Goal: Obtain resource: Download file/media

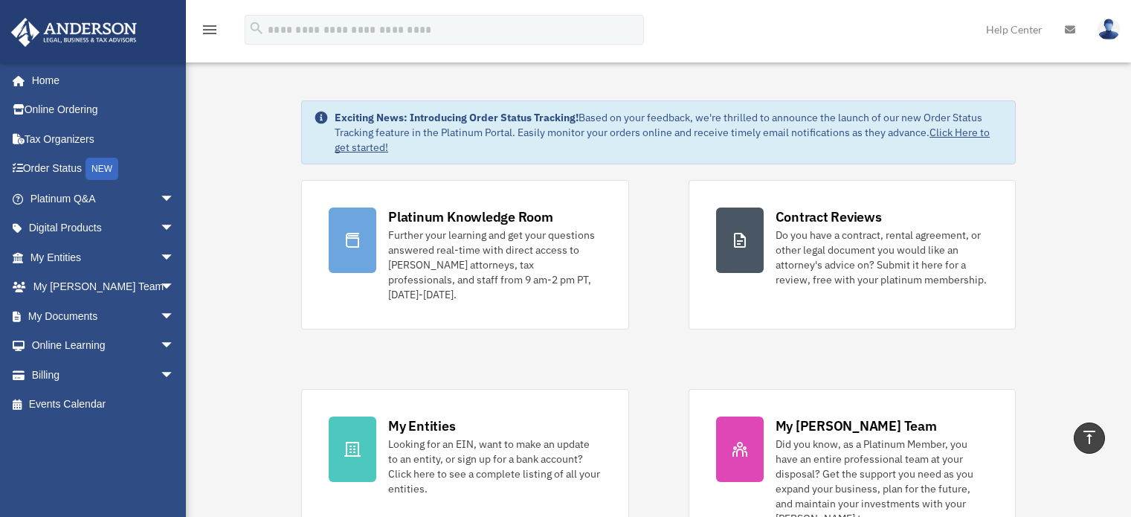
scroll to position [648, 0]
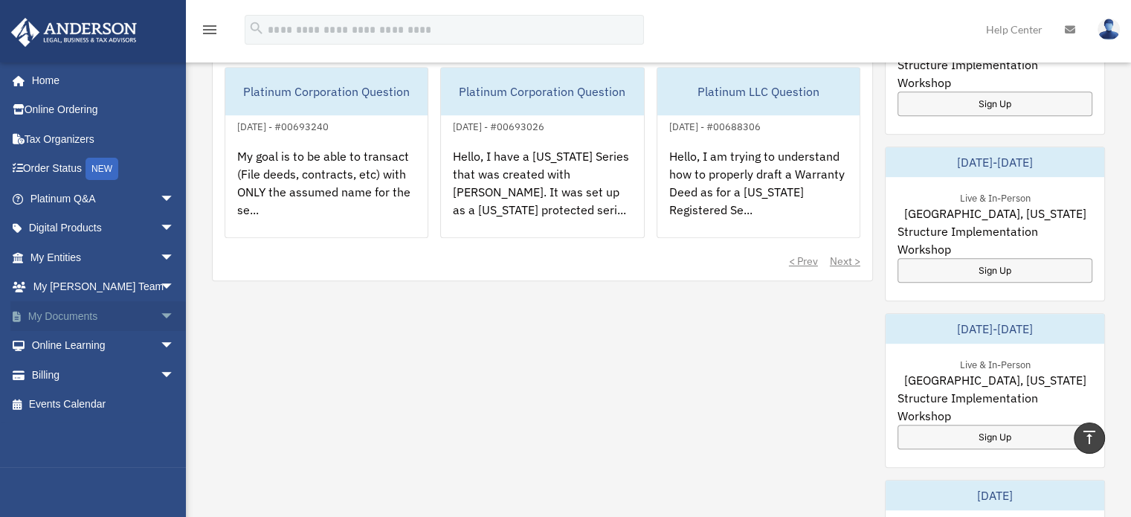
click at [160, 312] on span "arrow_drop_down" at bounding box center [175, 316] width 30 height 30
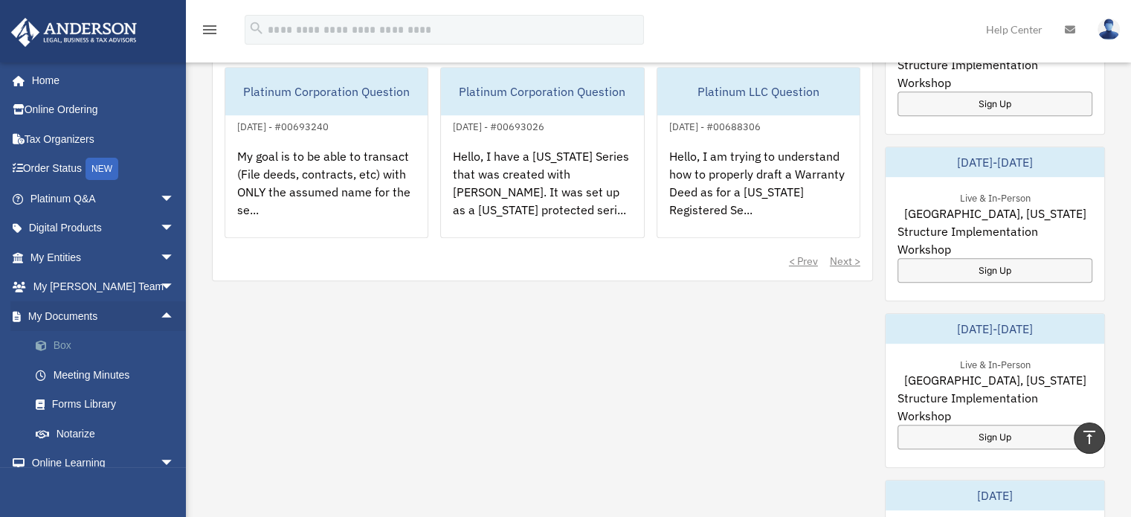
click at [83, 348] on link "Box" at bounding box center [109, 346] width 176 height 30
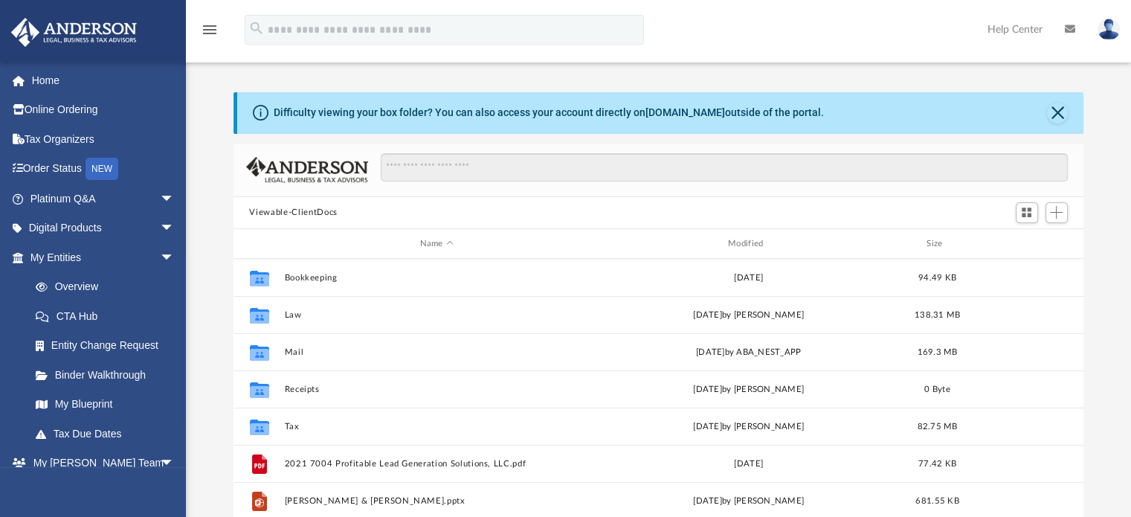
scroll to position [326, 838]
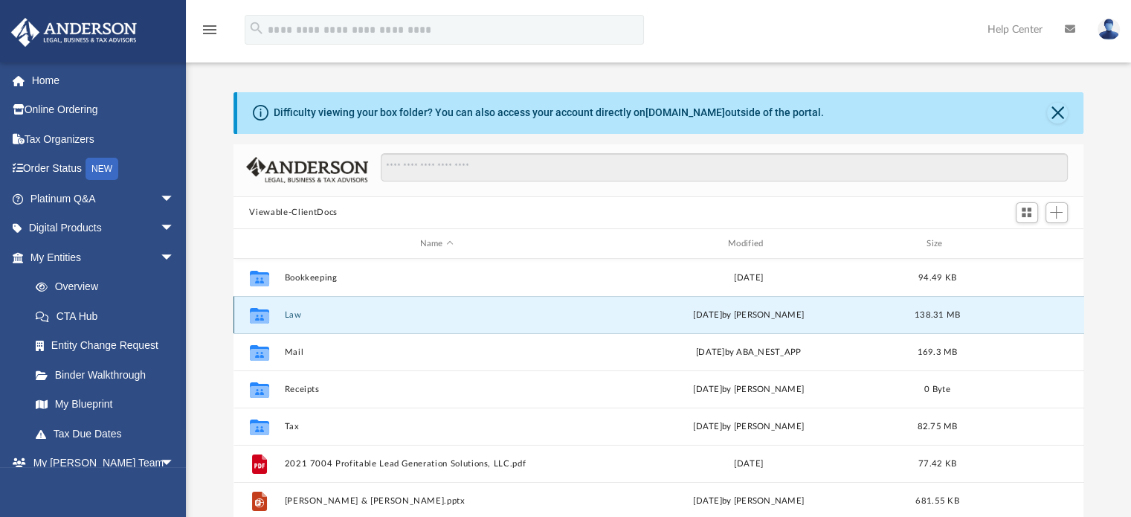
click at [299, 311] on button "Law" at bounding box center [436, 315] width 305 height 10
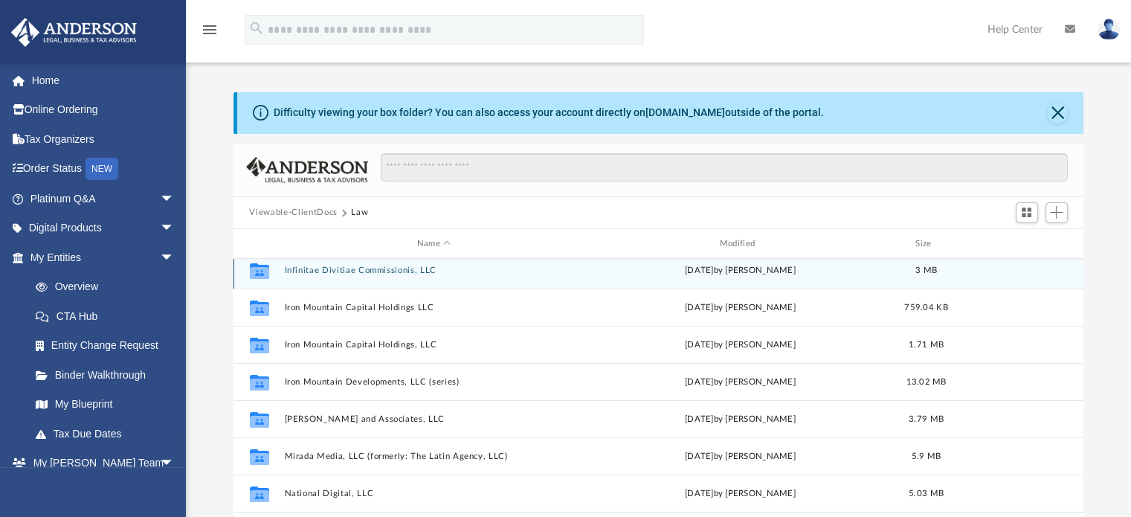
scroll to position [454, 0]
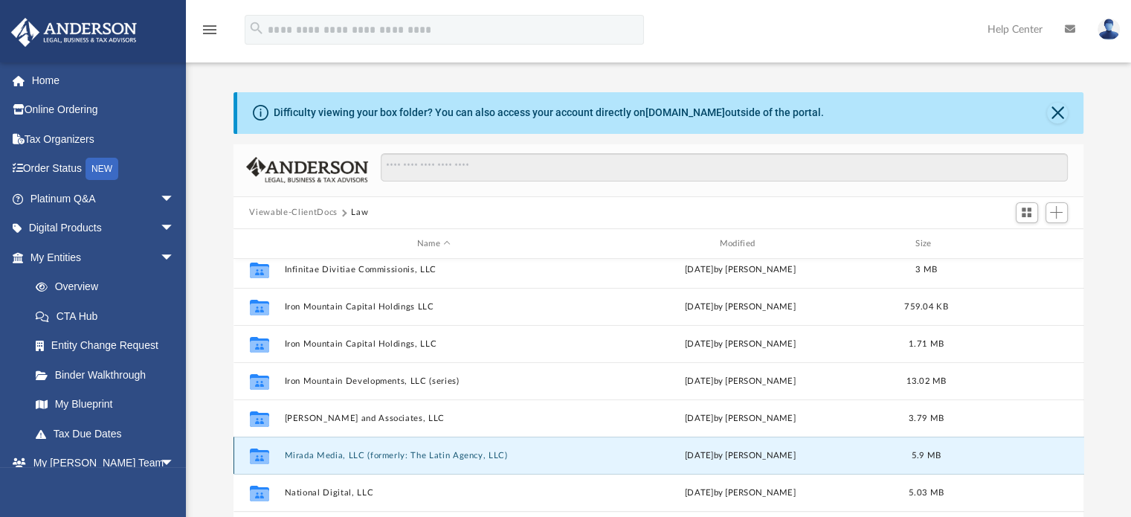
click at [394, 457] on button "Mirada Media, LLC (formerly: The Latin Agency, LLC)" at bounding box center [434, 455] width 300 height 10
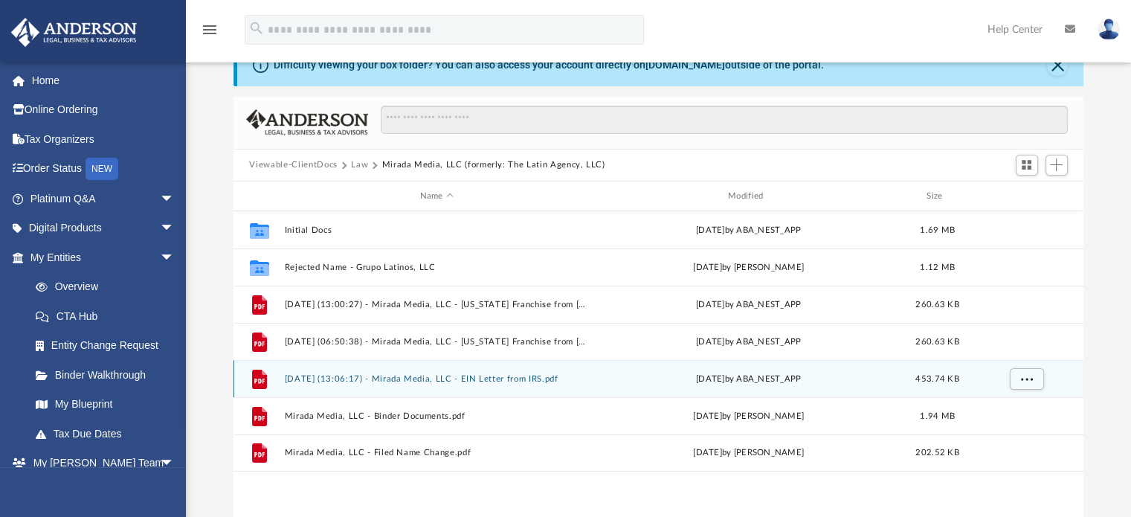
scroll to position [51, 0]
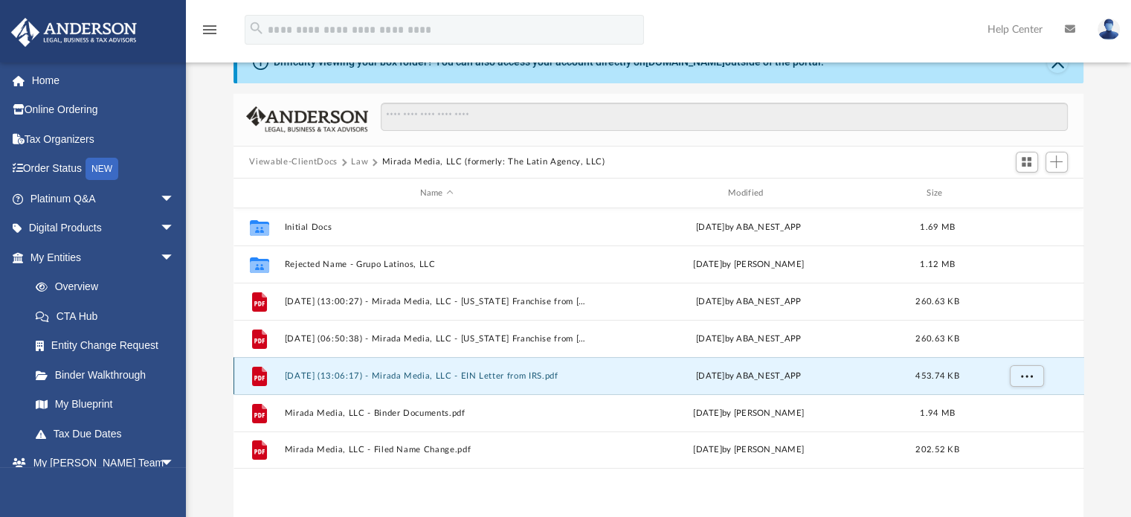
click at [482, 374] on button "2025.06.19 (13:06:17) - Mirada Media, LLC - EIN Letter from IRS.pdf" at bounding box center [436, 376] width 305 height 10
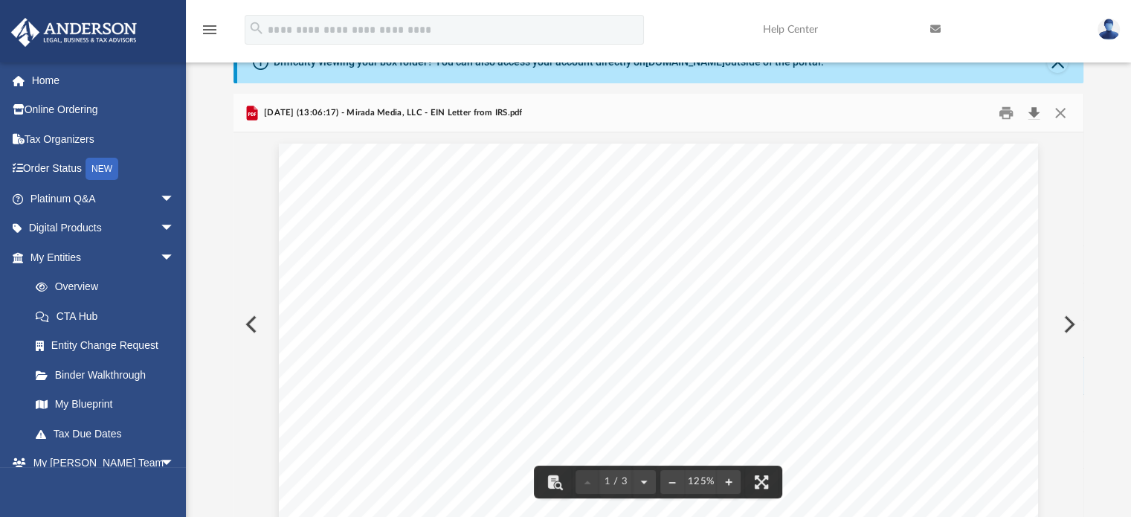
click at [1038, 111] on button "Download" at bounding box center [1034, 112] width 27 height 23
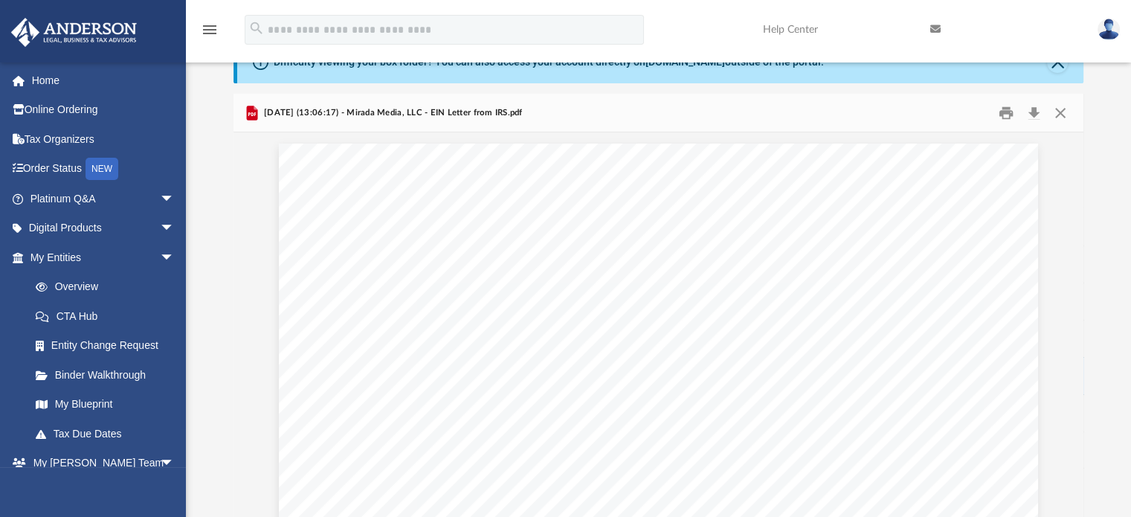
click at [1116, 124] on div "Difficulty viewing your box folder? You can also access your account directly o…" at bounding box center [658, 279] width 945 height 475
click at [1056, 115] on button "Close" at bounding box center [1060, 112] width 27 height 23
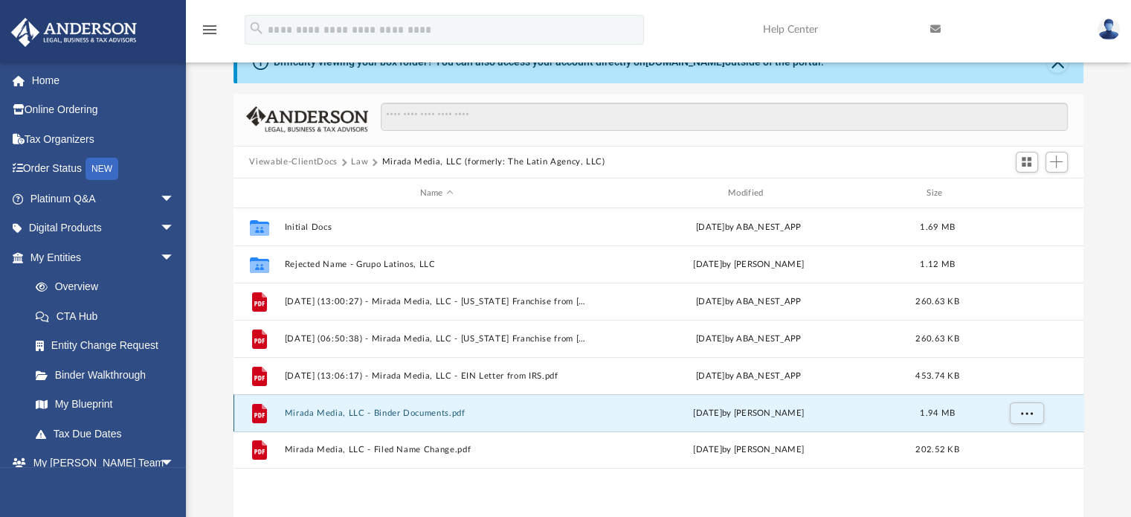
click at [413, 408] on button "Mirada Media, LLC - Binder Documents.pdf" at bounding box center [436, 413] width 305 height 10
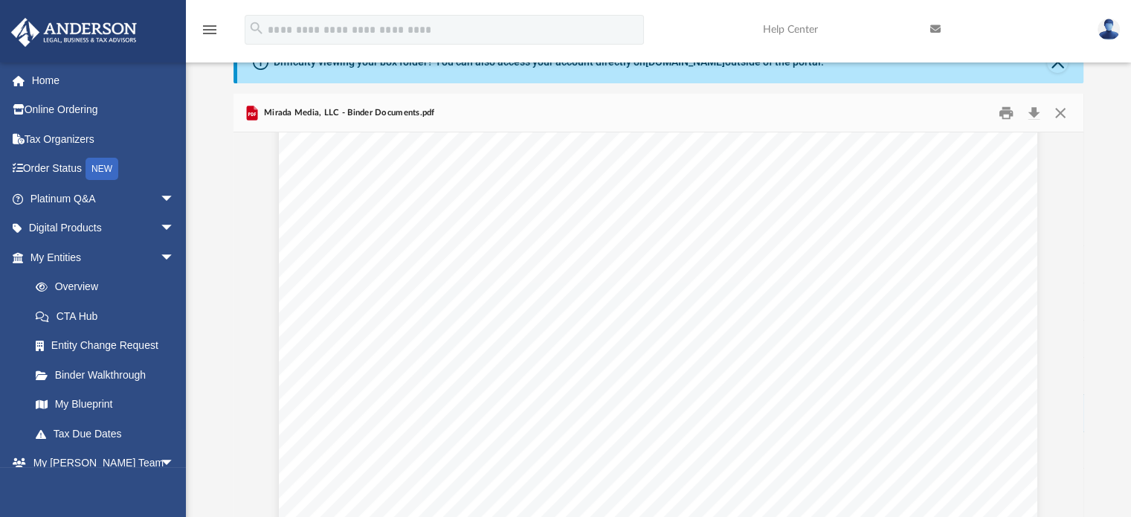
scroll to position [1311, 0]
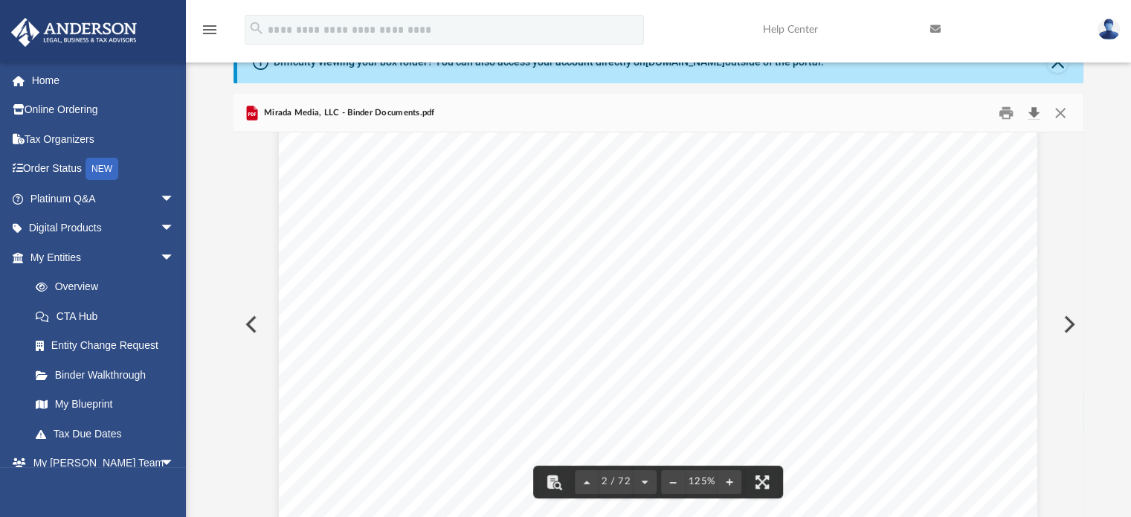
click at [1032, 113] on button "Download" at bounding box center [1034, 112] width 27 height 23
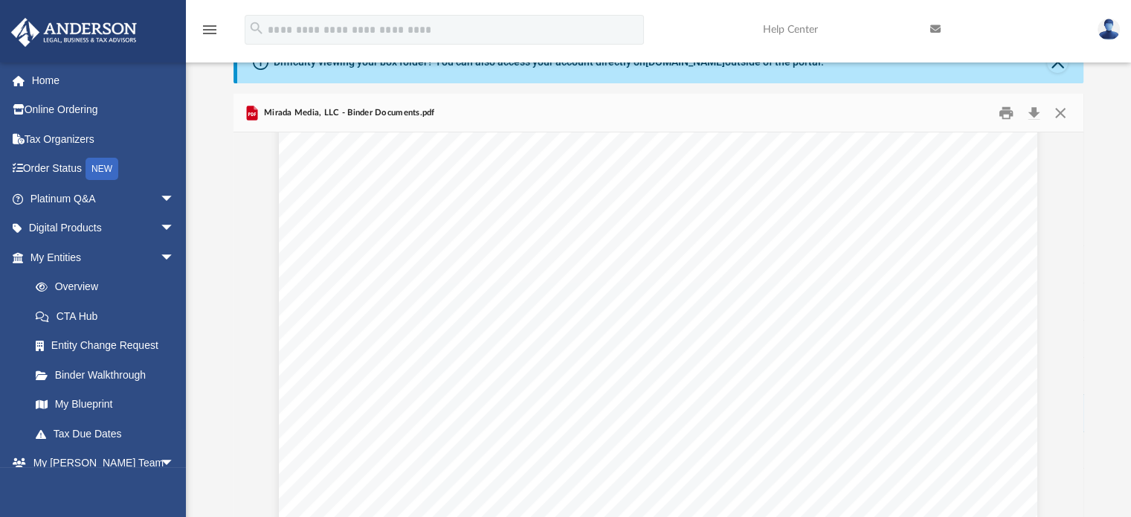
click at [1093, 110] on div "Difficulty viewing your box folder? You can also access your account directly o…" at bounding box center [658, 279] width 945 height 475
click at [1058, 109] on button "Close" at bounding box center [1060, 112] width 27 height 23
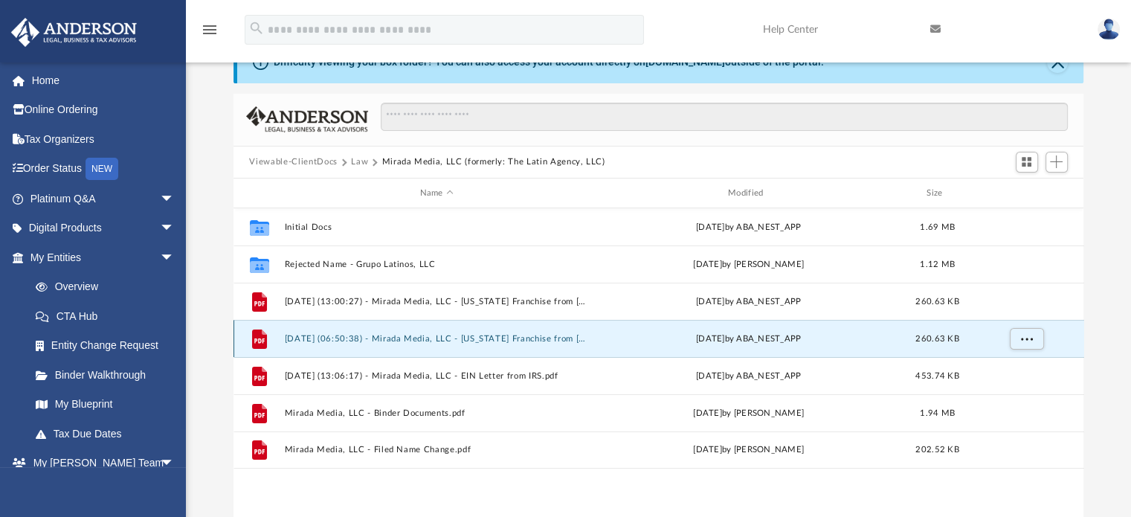
click at [507, 339] on button "2025.05.27 (06:50:38) - Mirada Media, LLC - Texas Franchise from Texas Comptrol…" at bounding box center [436, 339] width 305 height 10
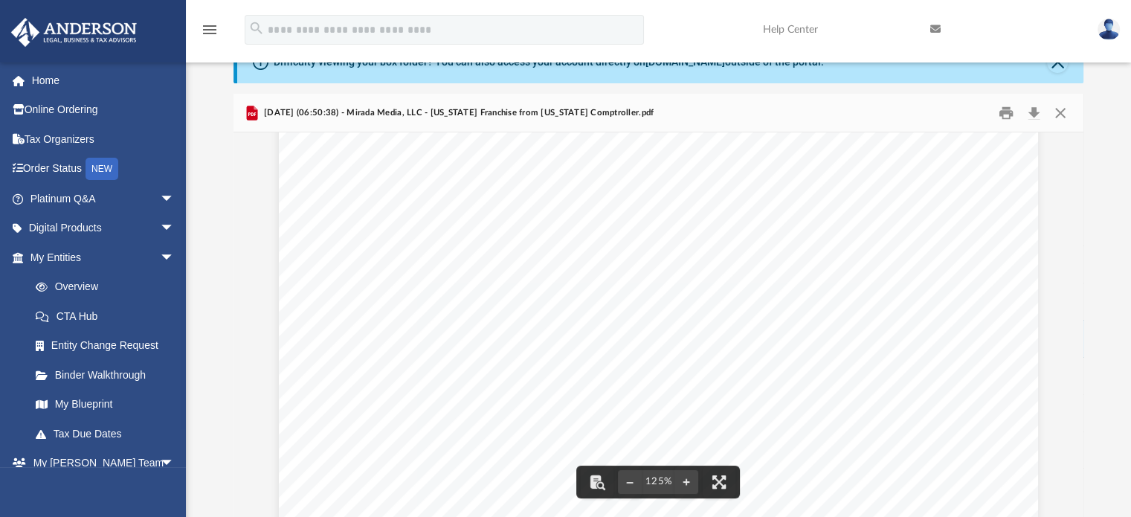
scroll to position [128, 0]
click at [1058, 109] on button "Close" at bounding box center [1060, 112] width 27 height 23
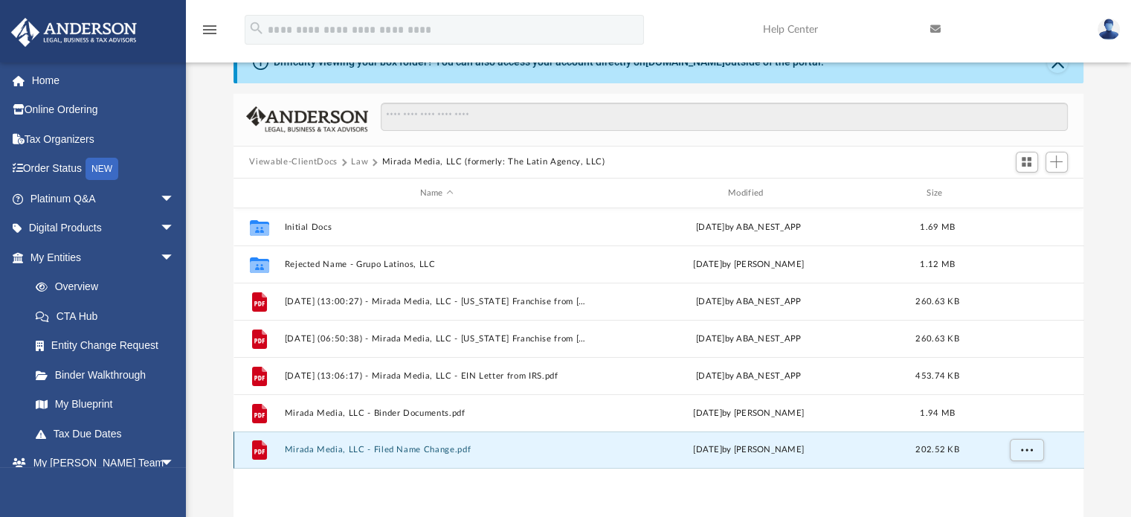
click at [392, 447] on button "Mirada Media, LLC - Filed Name Change.pdf" at bounding box center [436, 450] width 305 height 10
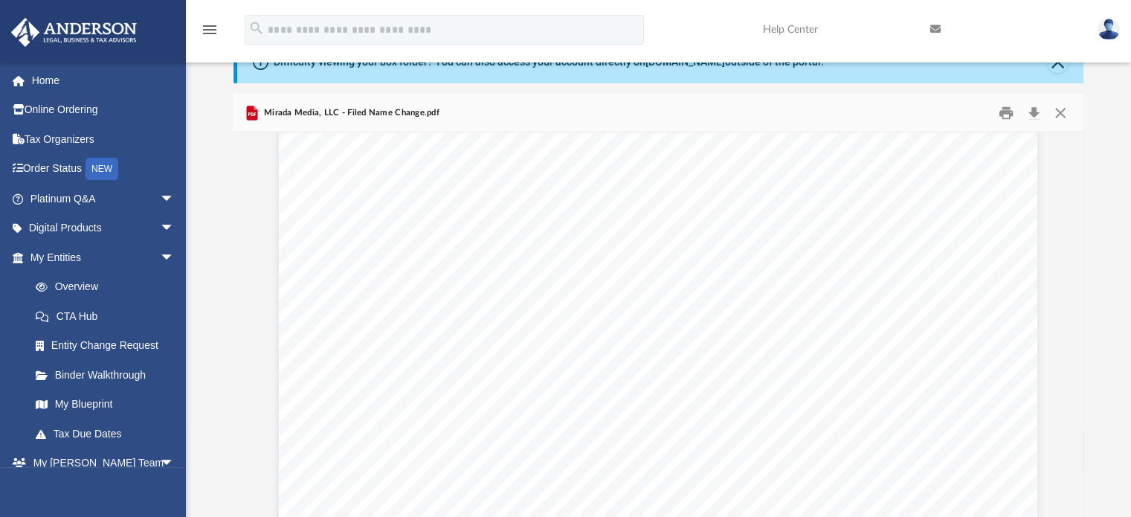
scroll to position [1192, 0]
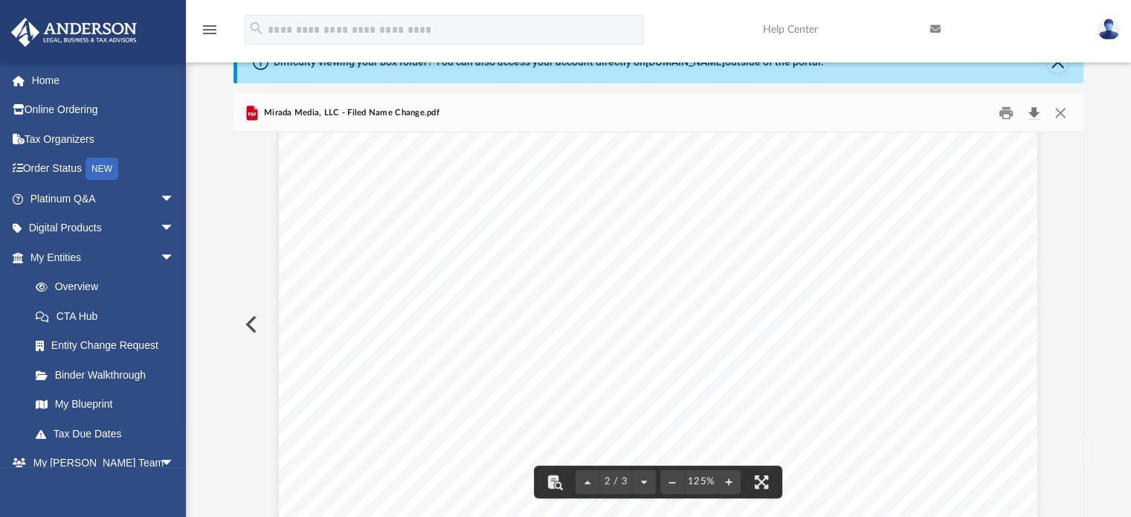
click at [1034, 111] on button "Download" at bounding box center [1034, 112] width 27 height 23
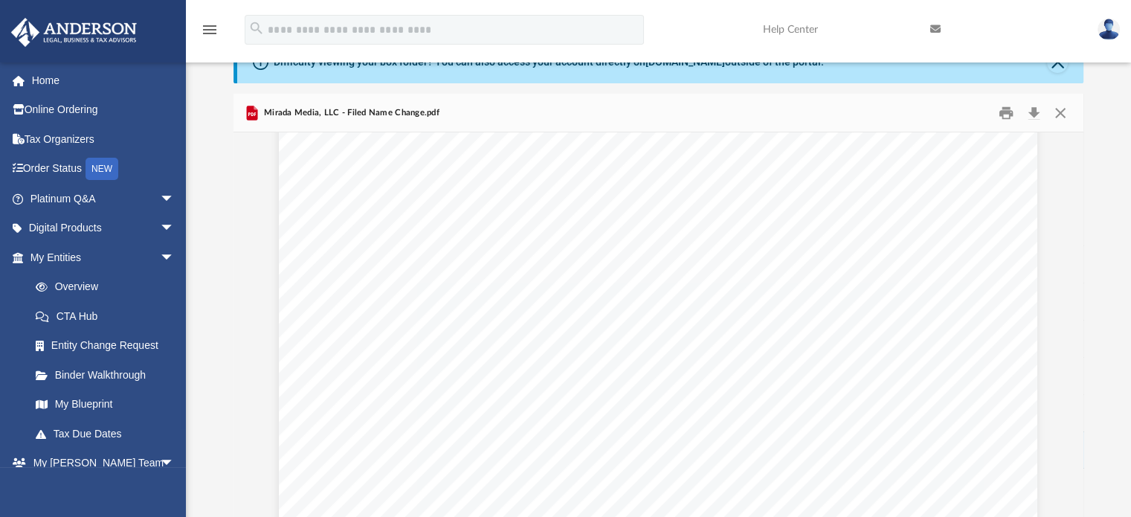
click at [1105, 124] on div "Difficulty viewing your box folder? You can also access your account directly o…" at bounding box center [658, 279] width 945 height 475
click at [1061, 109] on button "Close" at bounding box center [1060, 112] width 27 height 23
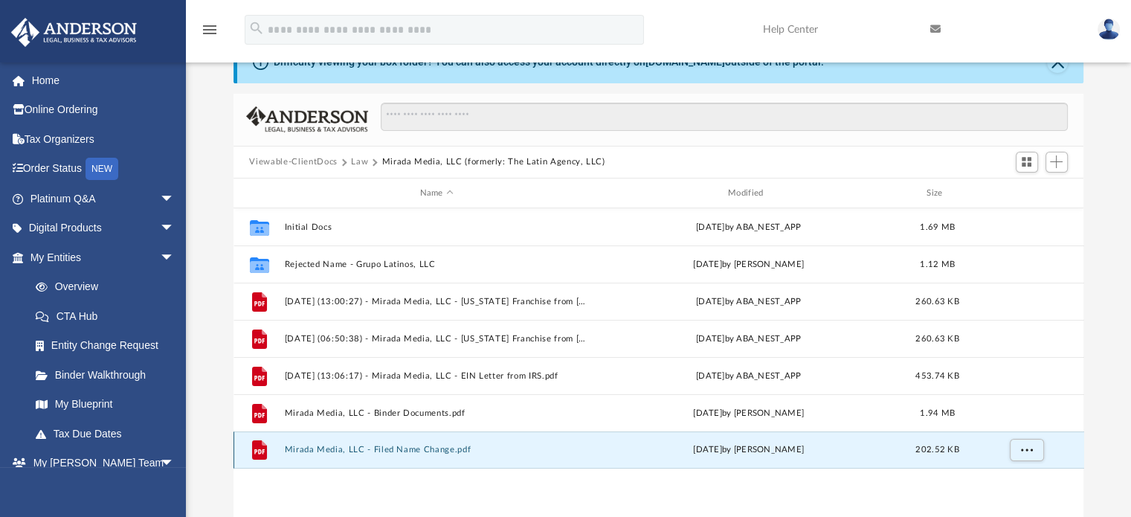
click at [416, 451] on button "Mirada Media, LLC - Filed Name Change.pdf" at bounding box center [436, 450] width 305 height 10
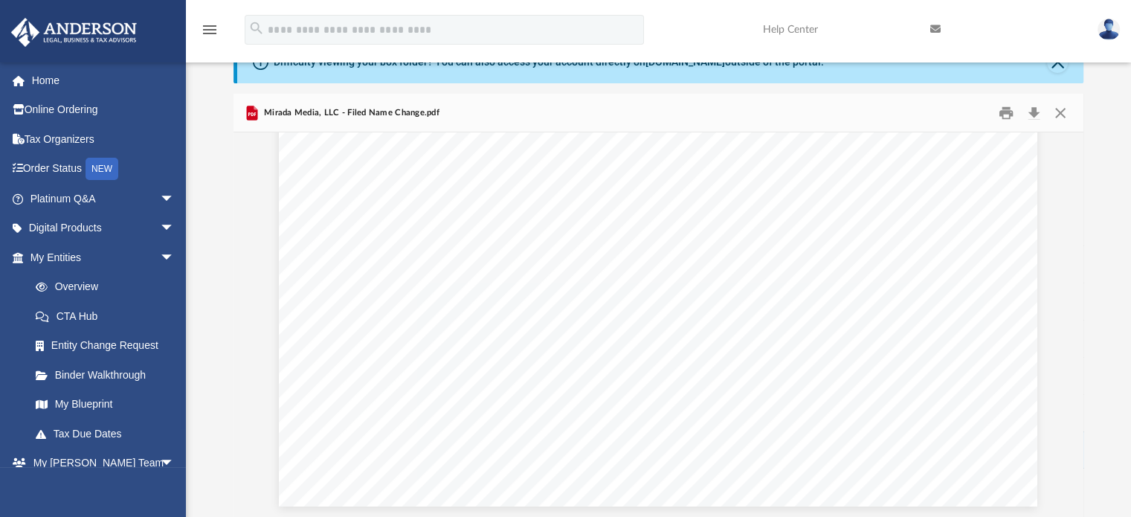
scroll to position [2626, 0]
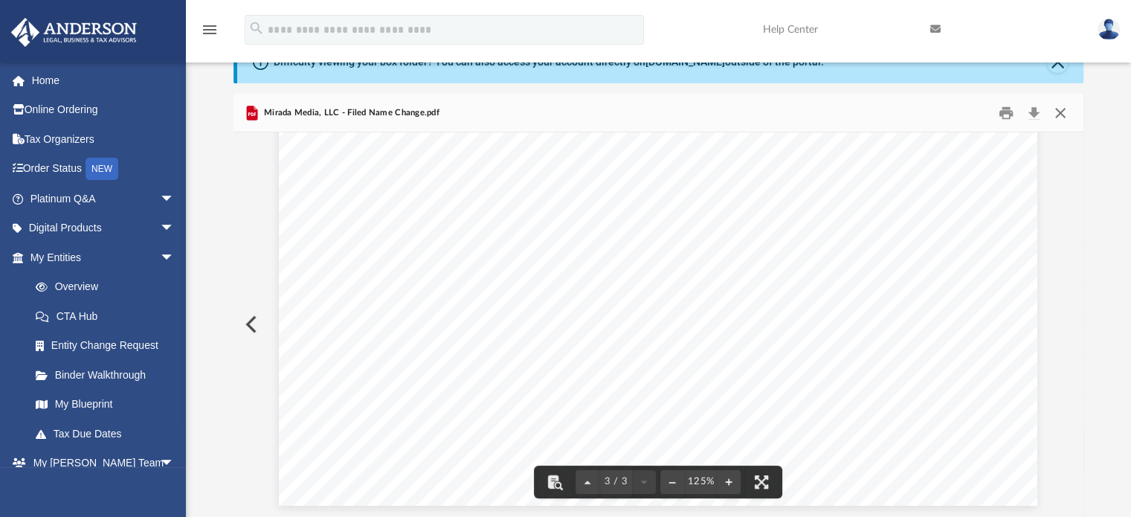
click at [1060, 111] on button "Close" at bounding box center [1060, 112] width 27 height 23
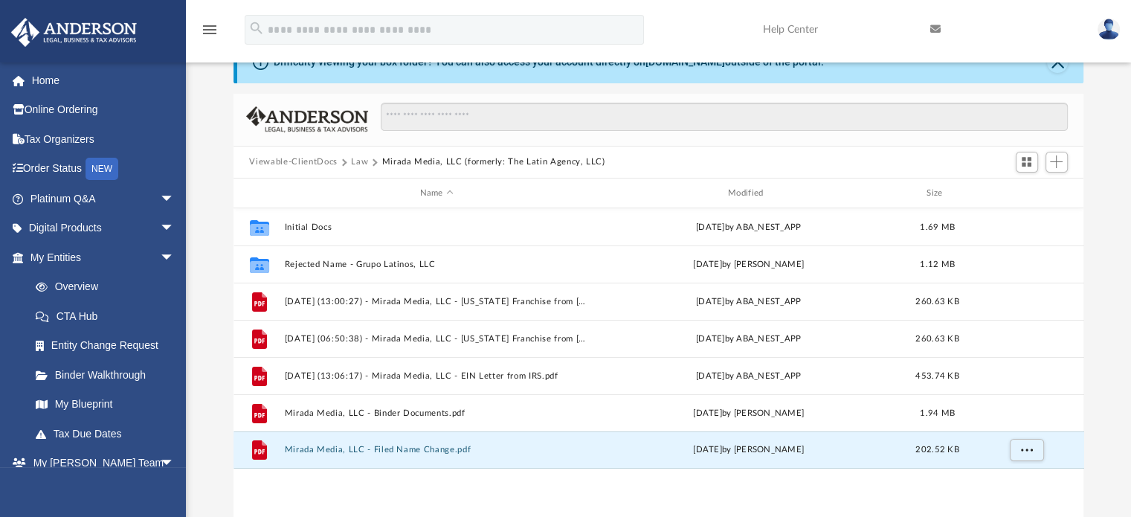
click at [363, 161] on button "Law" at bounding box center [359, 161] width 17 height 13
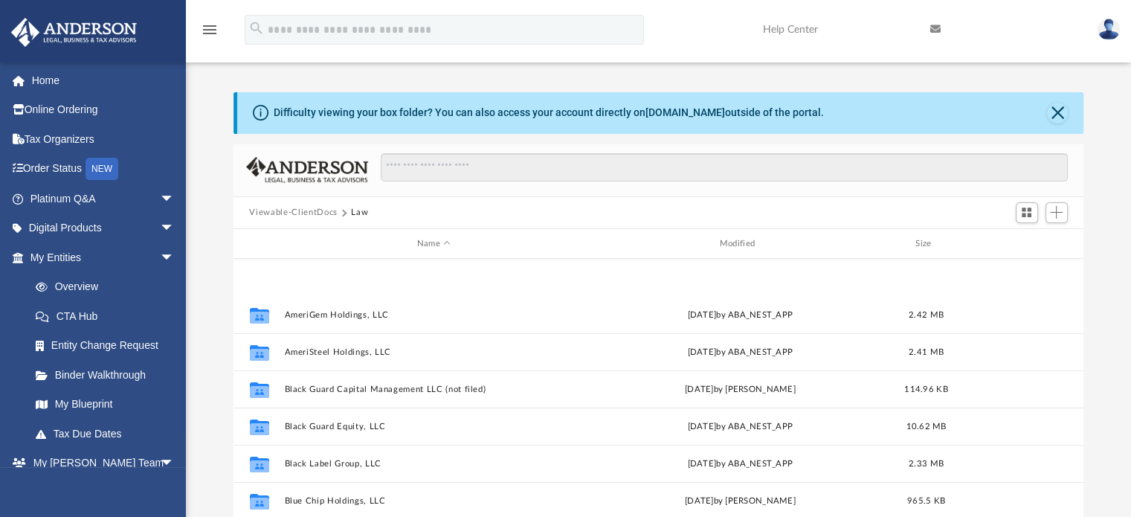
scroll to position [123, 0]
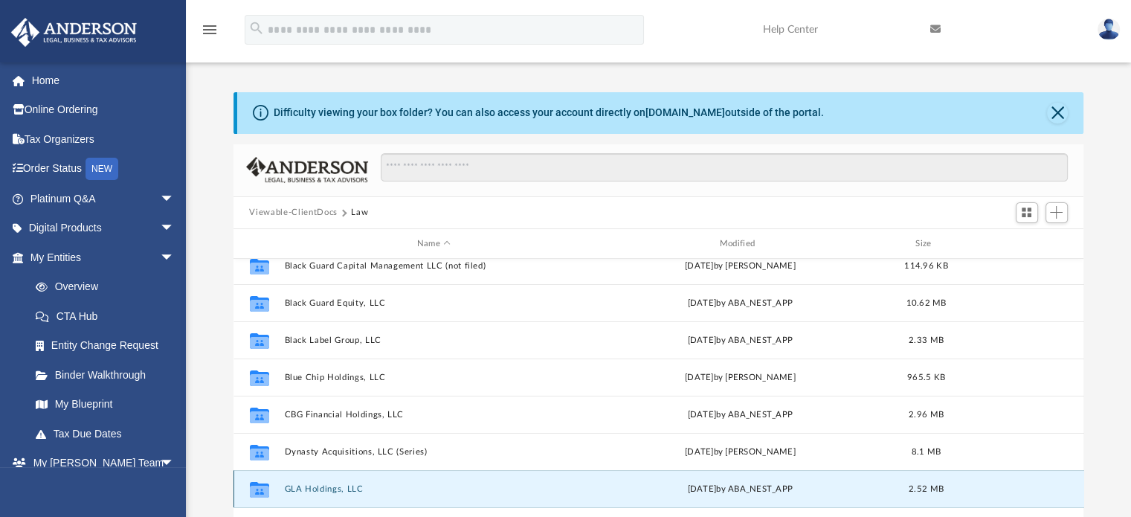
click at [318, 485] on button "GLA Holdings, LLC" at bounding box center [434, 489] width 300 height 10
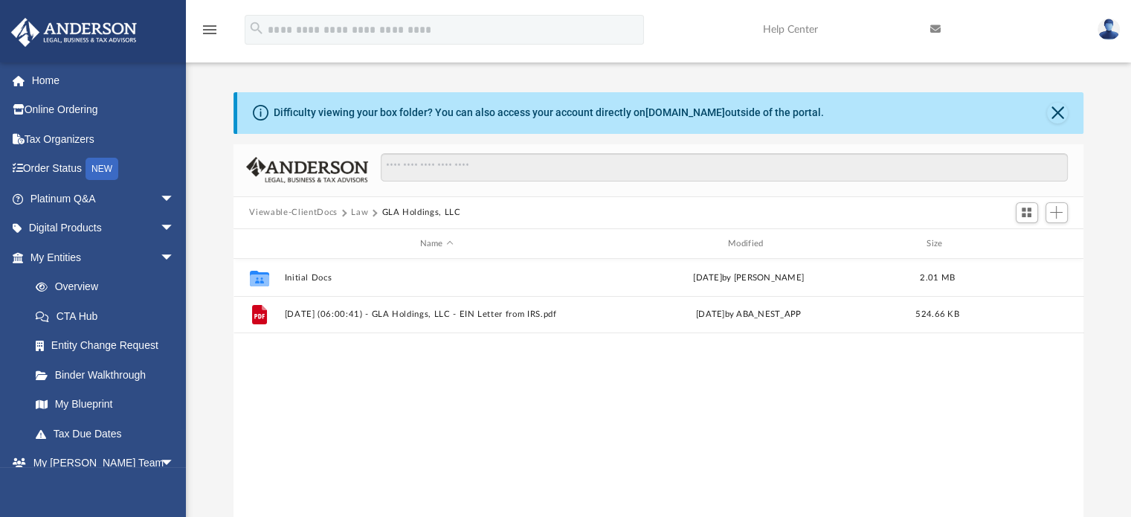
scroll to position [0, 0]
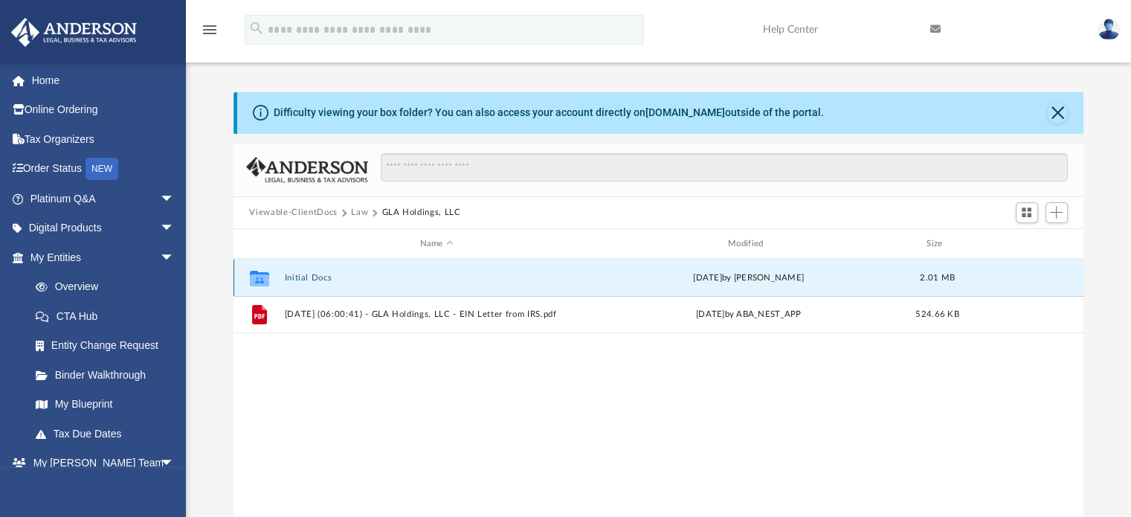
click at [330, 276] on button "Initial Docs" at bounding box center [436, 278] width 305 height 10
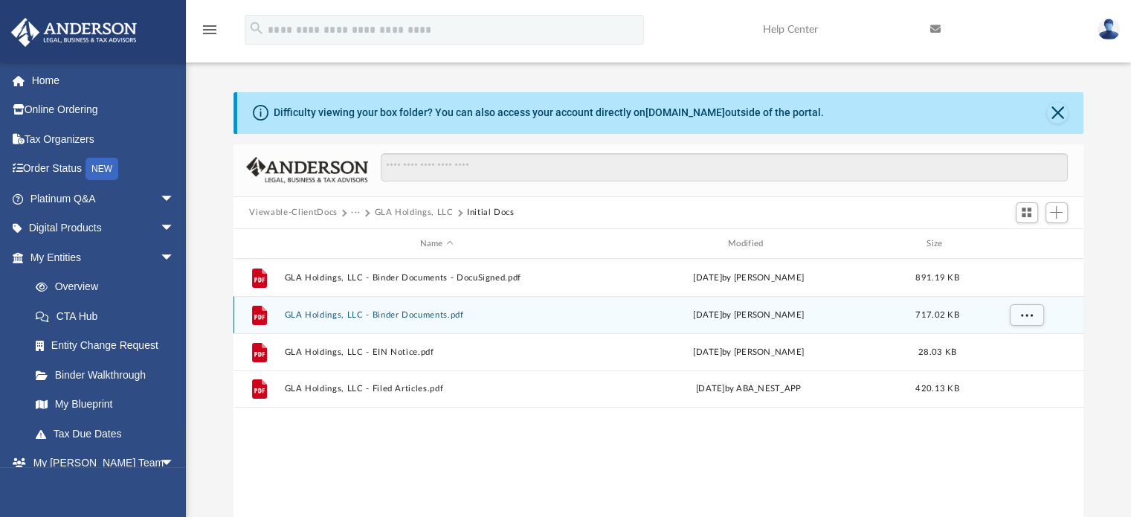
click at [399, 313] on button "GLA Holdings, LLC - Binder Documents.pdf" at bounding box center [436, 315] width 305 height 10
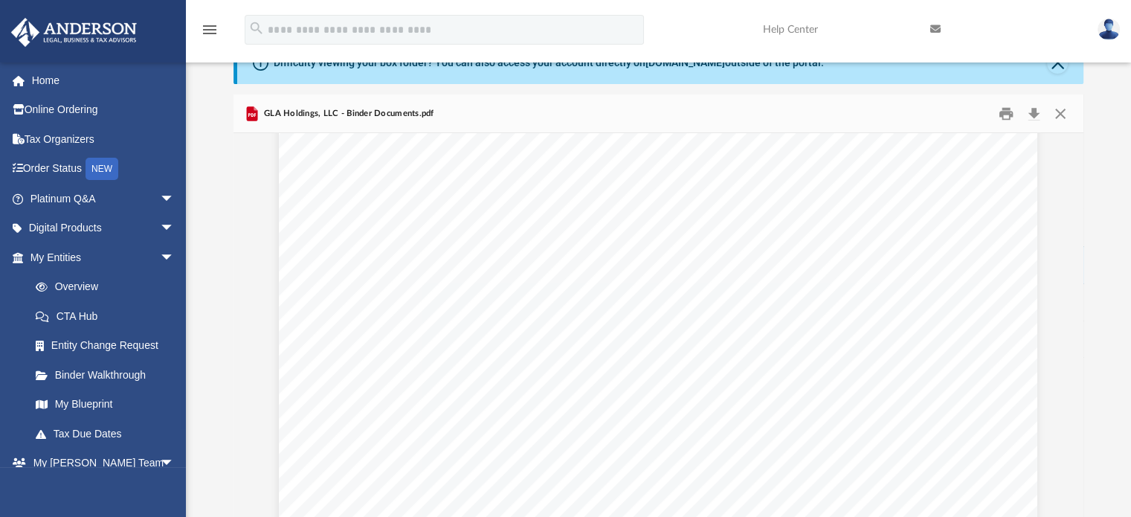
scroll to position [1308, 0]
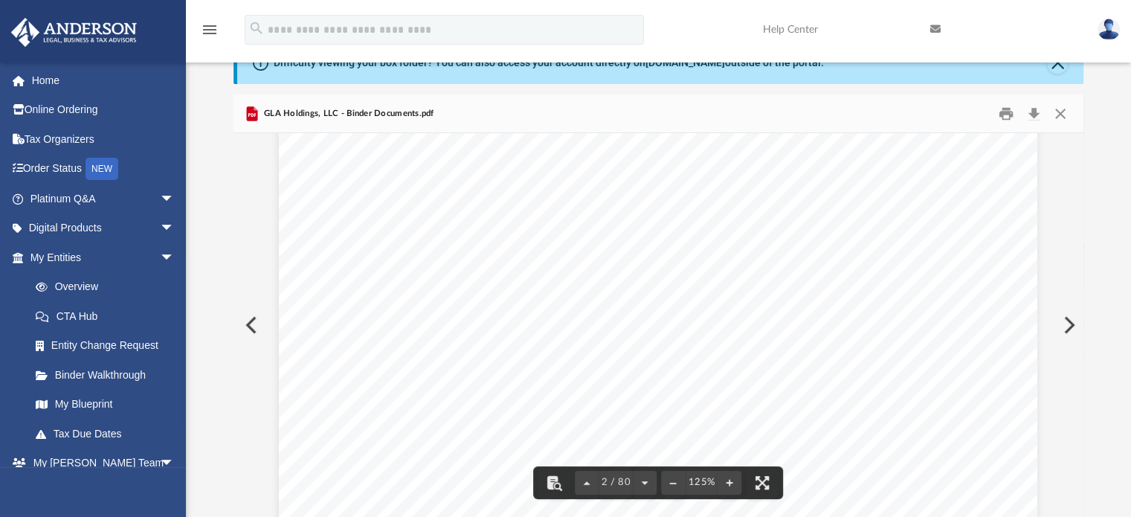
click at [455, 320] on div "Overview of GLA Holdings, LLC Entity Formation Information State of Organizatio…" at bounding box center [658, 329] width 758 height 981
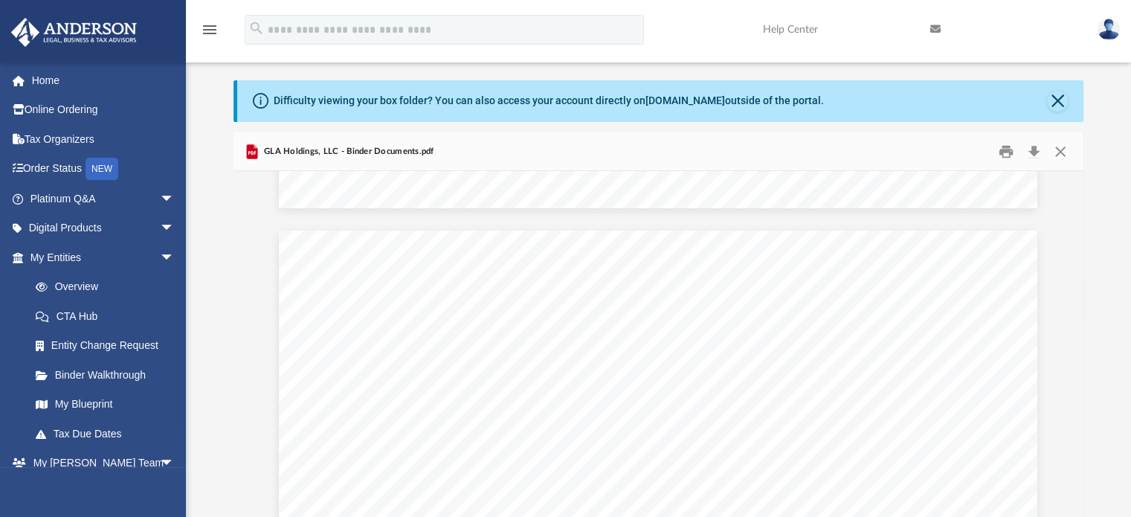
scroll to position [62115, 0]
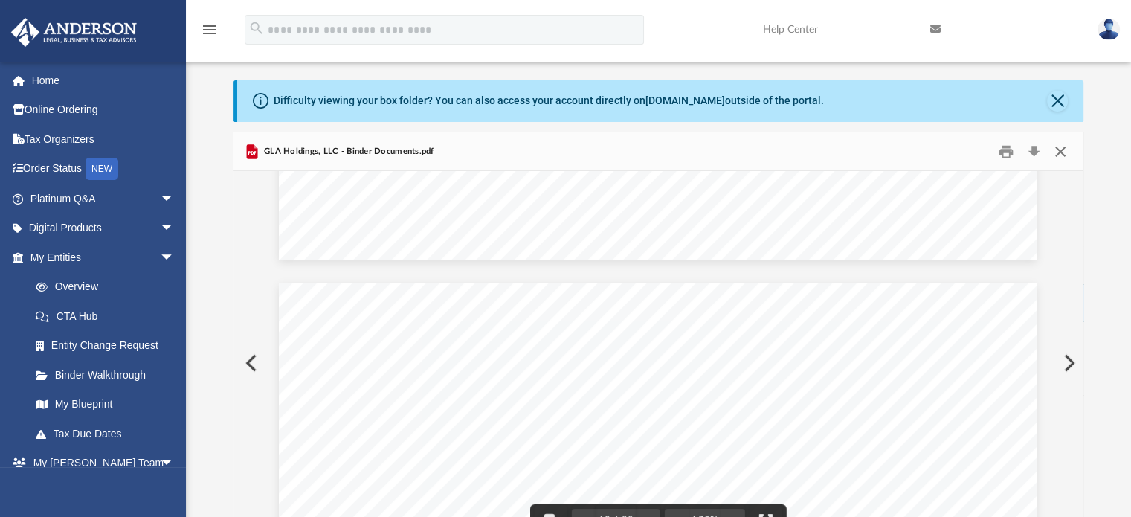
click at [1067, 151] on button "Close" at bounding box center [1060, 151] width 27 height 23
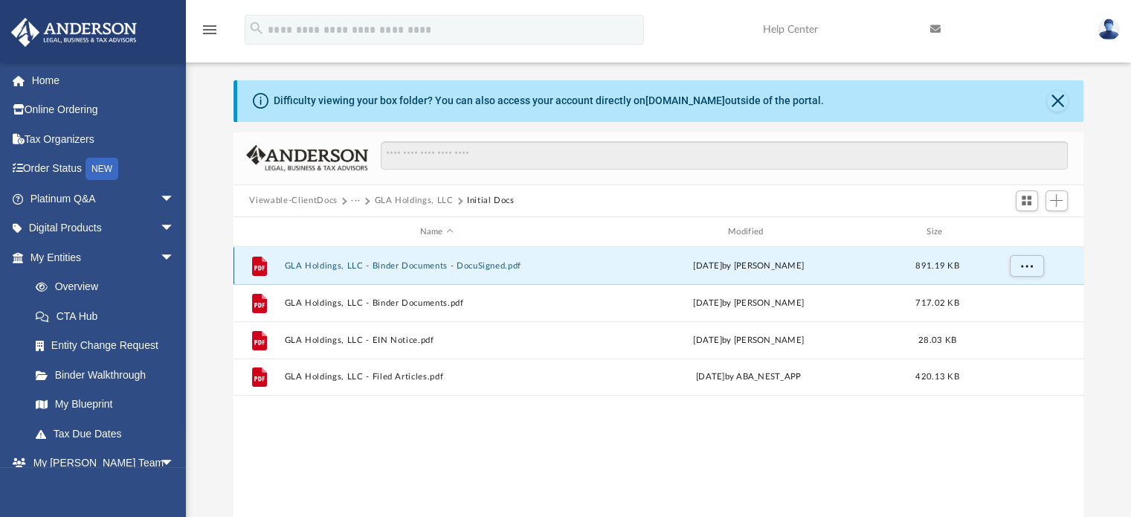
click at [446, 268] on button "GLA Holdings, LLC - Binder Documents - DocuSigned.pdf" at bounding box center [436, 266] width 305 height 10
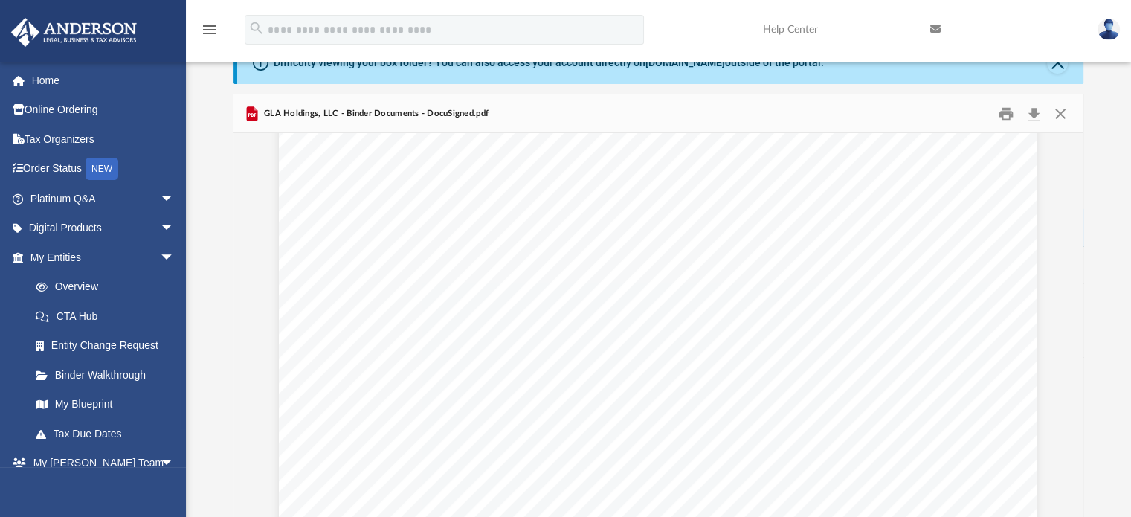
scroll to position [67309, 0]
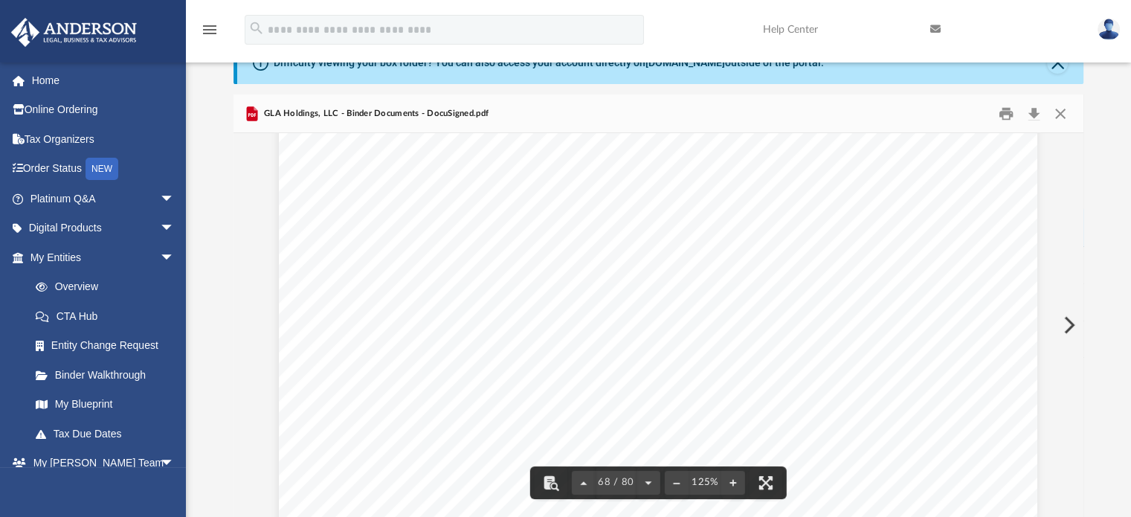
click at [589, 287] on span "The undersigned, being a majority or all of the members of the Company" at bounding box center [584, 293] width 433 height 15
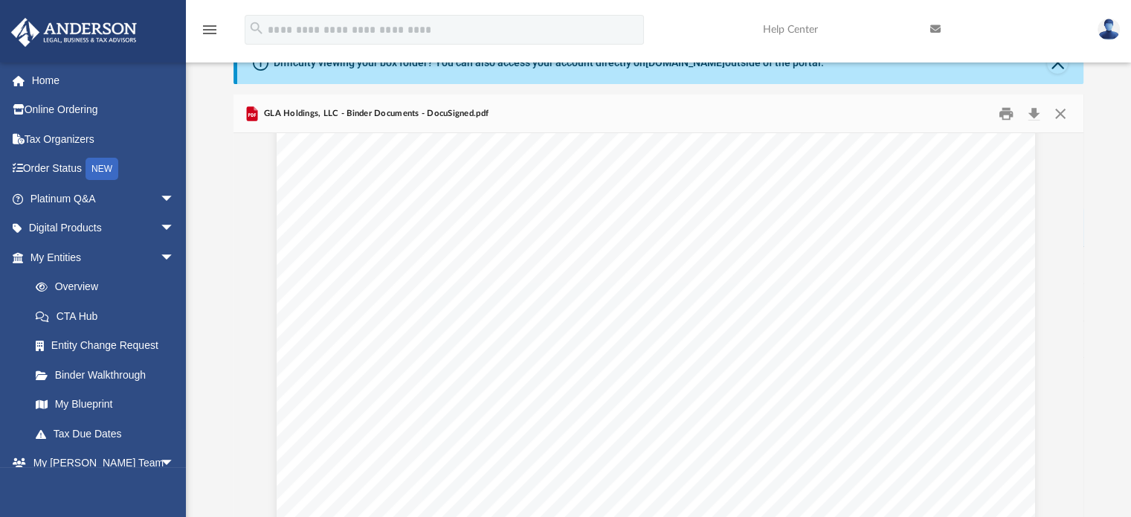
scroll to position [67304, 2]
